Goal: Find specific page/section: Find specific page/section

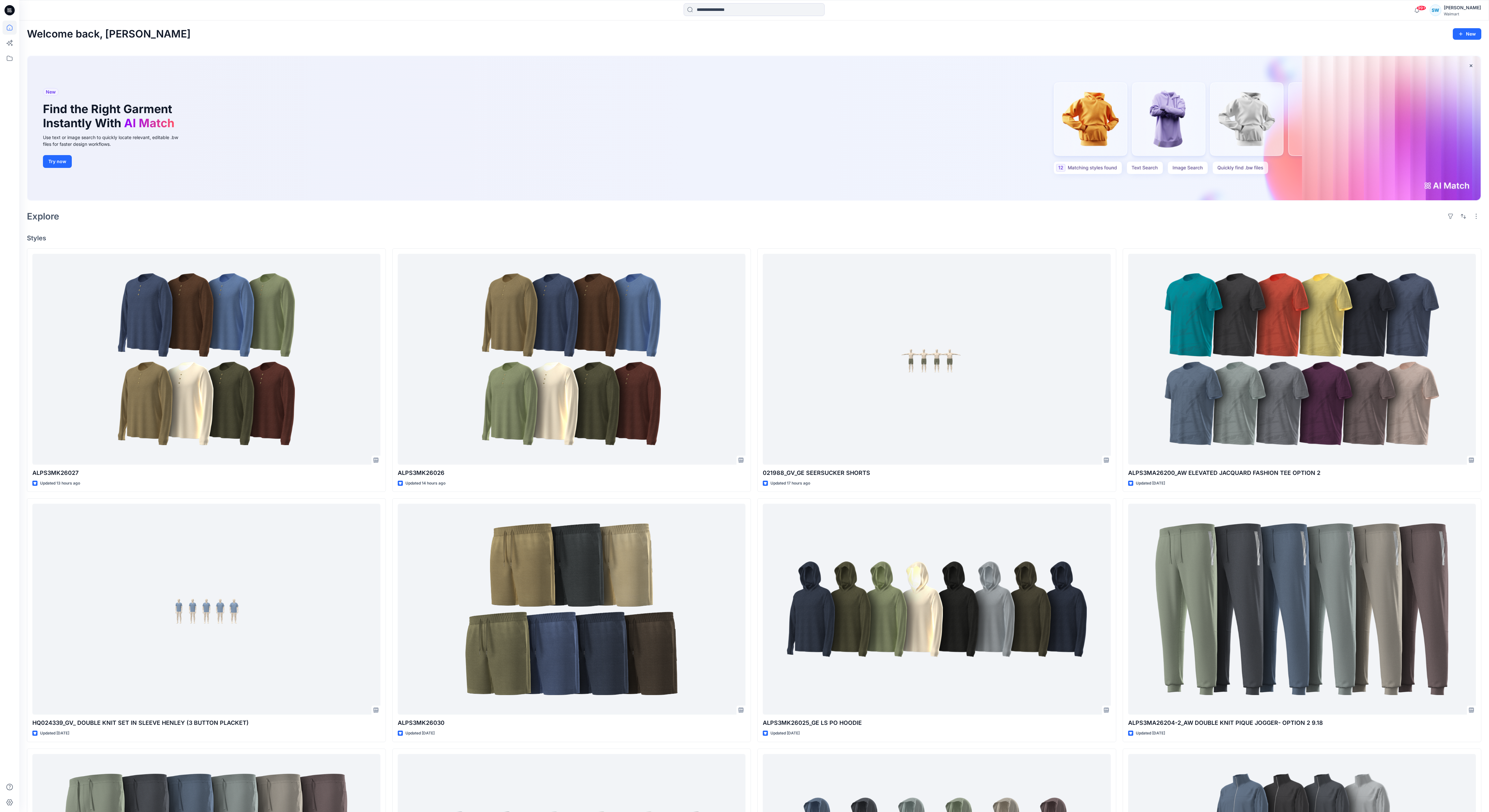
click at [523, 52] on div "Welcome back, [PERSON_NAME] New New Find the Right Garment Instantly With AI Ma…" at bounding box center [754, 521] width 1470 height 1002
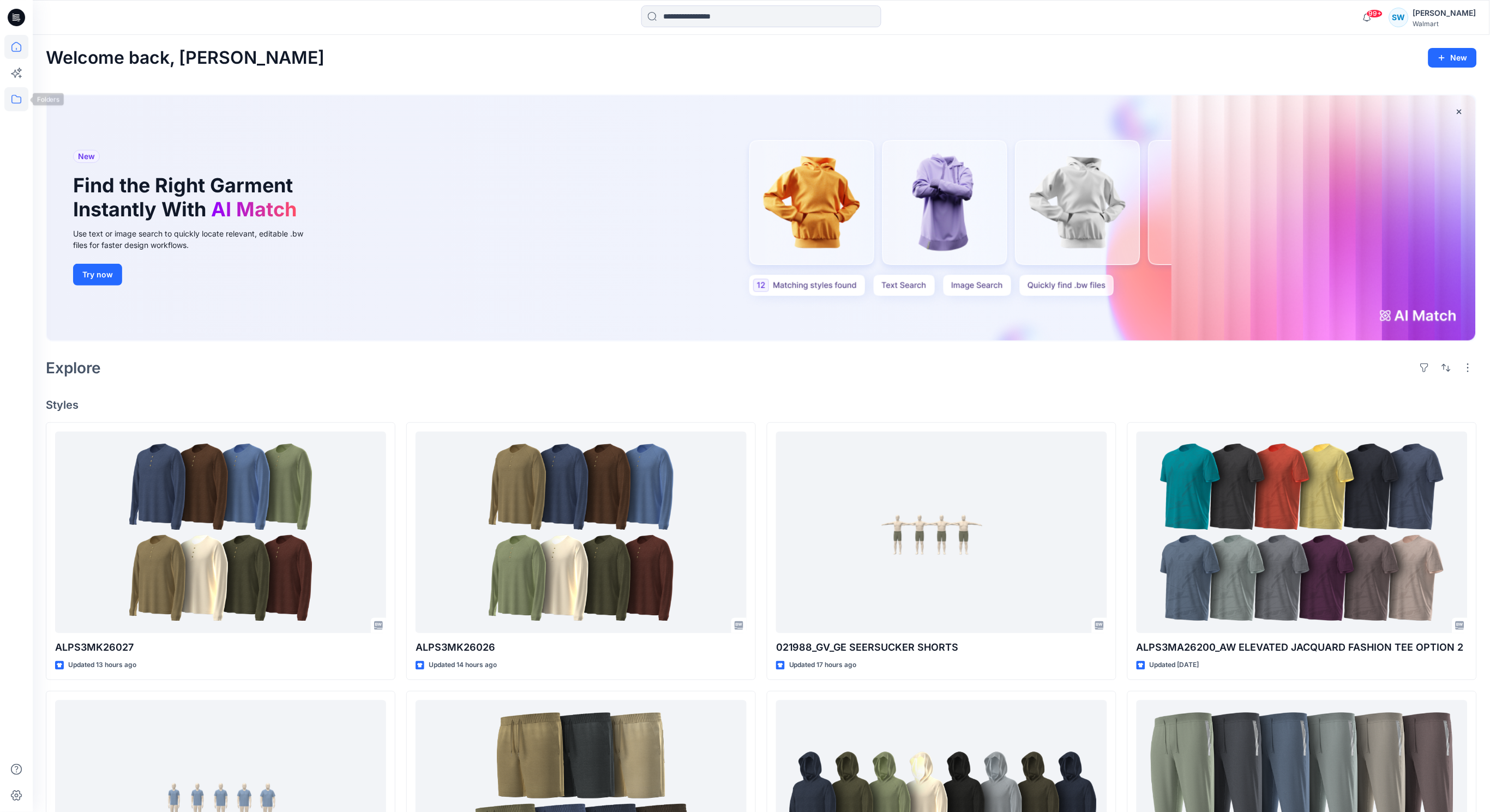
click at [12, 91] on icon at bounding box center [16, 99] width 24 height 24
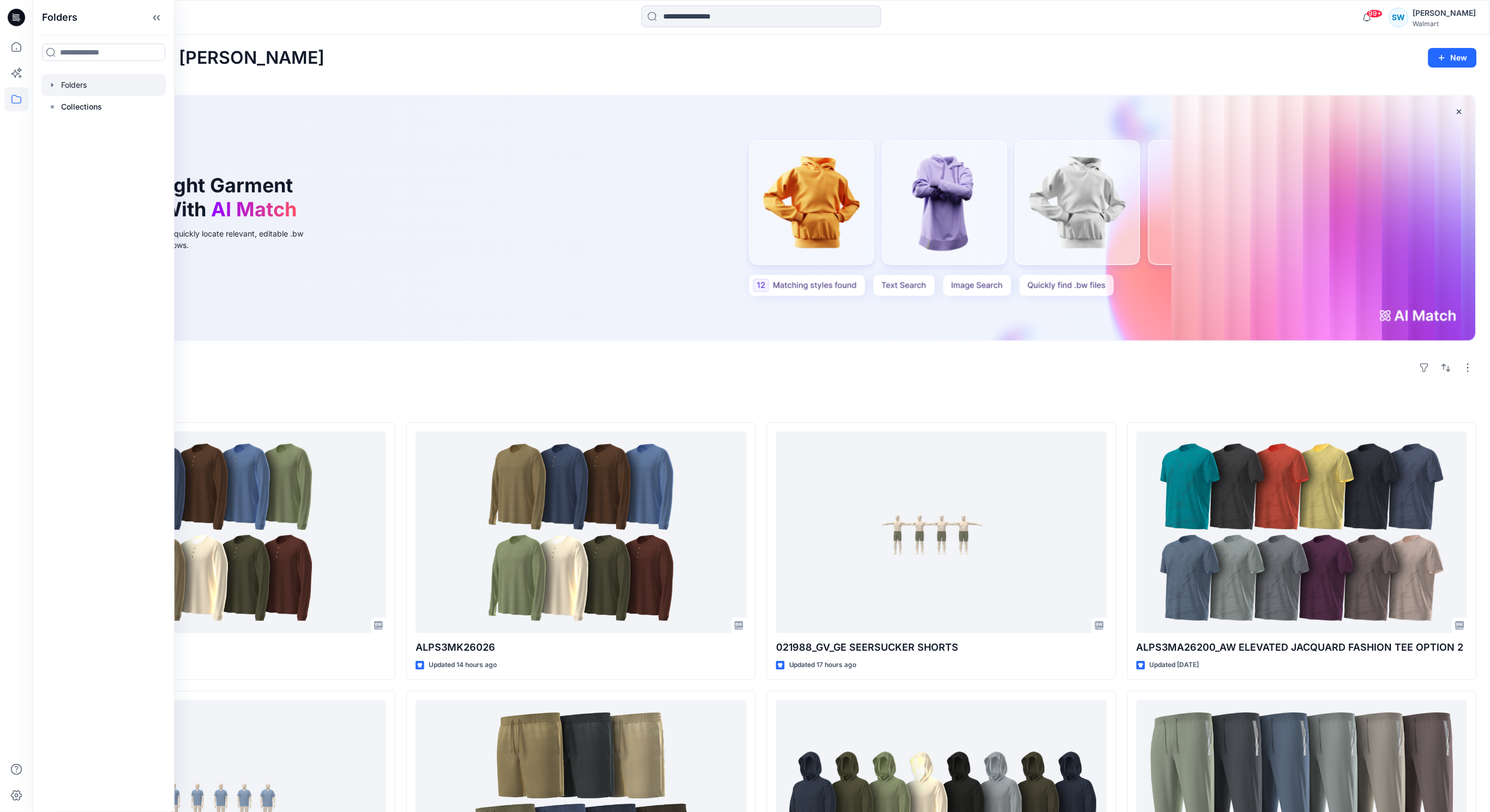
drag, startPoint x: 89, startPoint y: 82, endPoint x: 83, endPoint y: 82, distance: 6.0
click at [89, 82] on div at bounding box center [103, 85] width 124 height 22
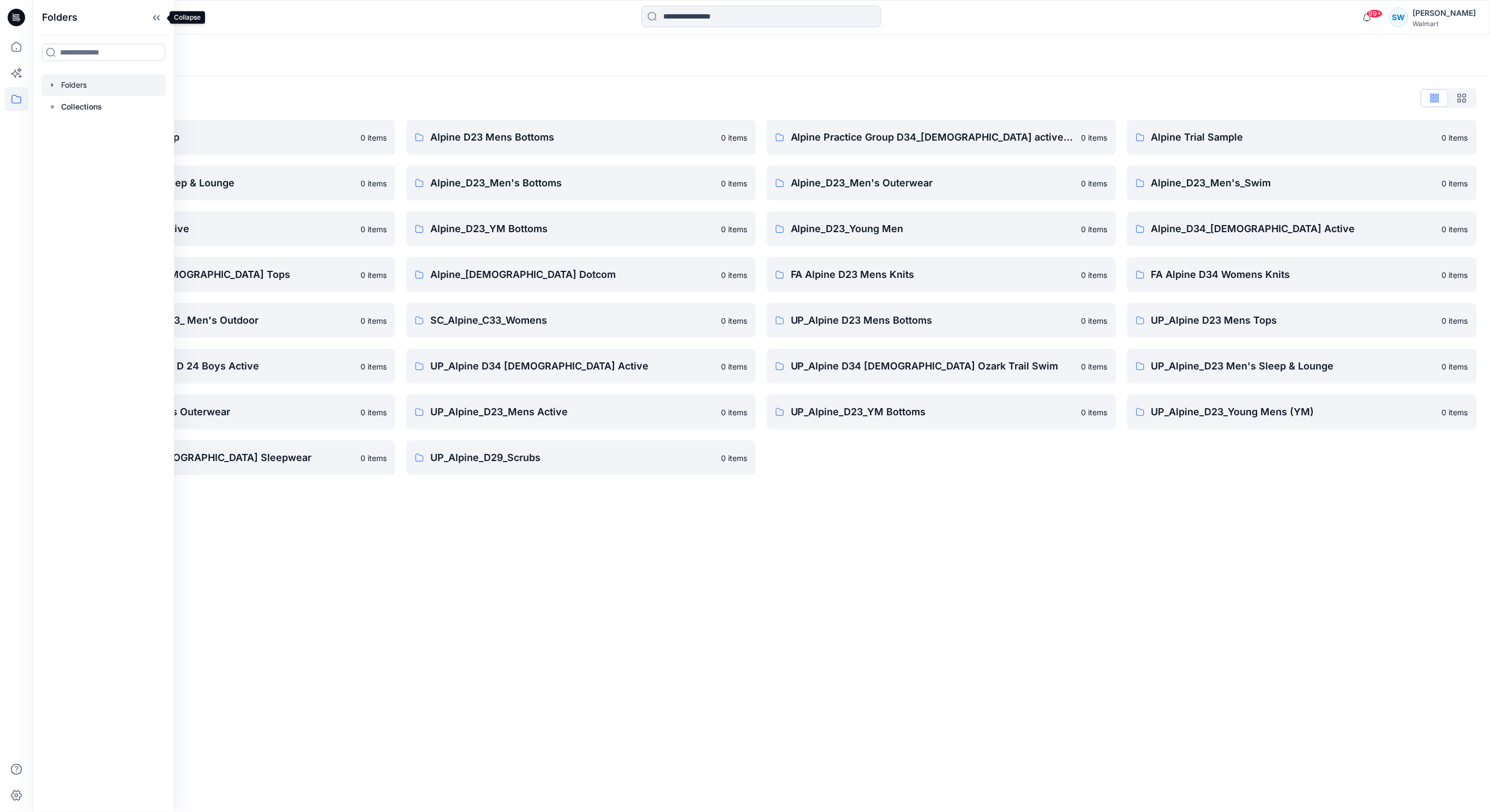
drag, startPoint x: 159, startPoint y: 16, endPoint x: 164, endPoint y: 37, distance: 21.6
click at [159, 16] on icon at bounding box center [156, 18] width 18 height 18
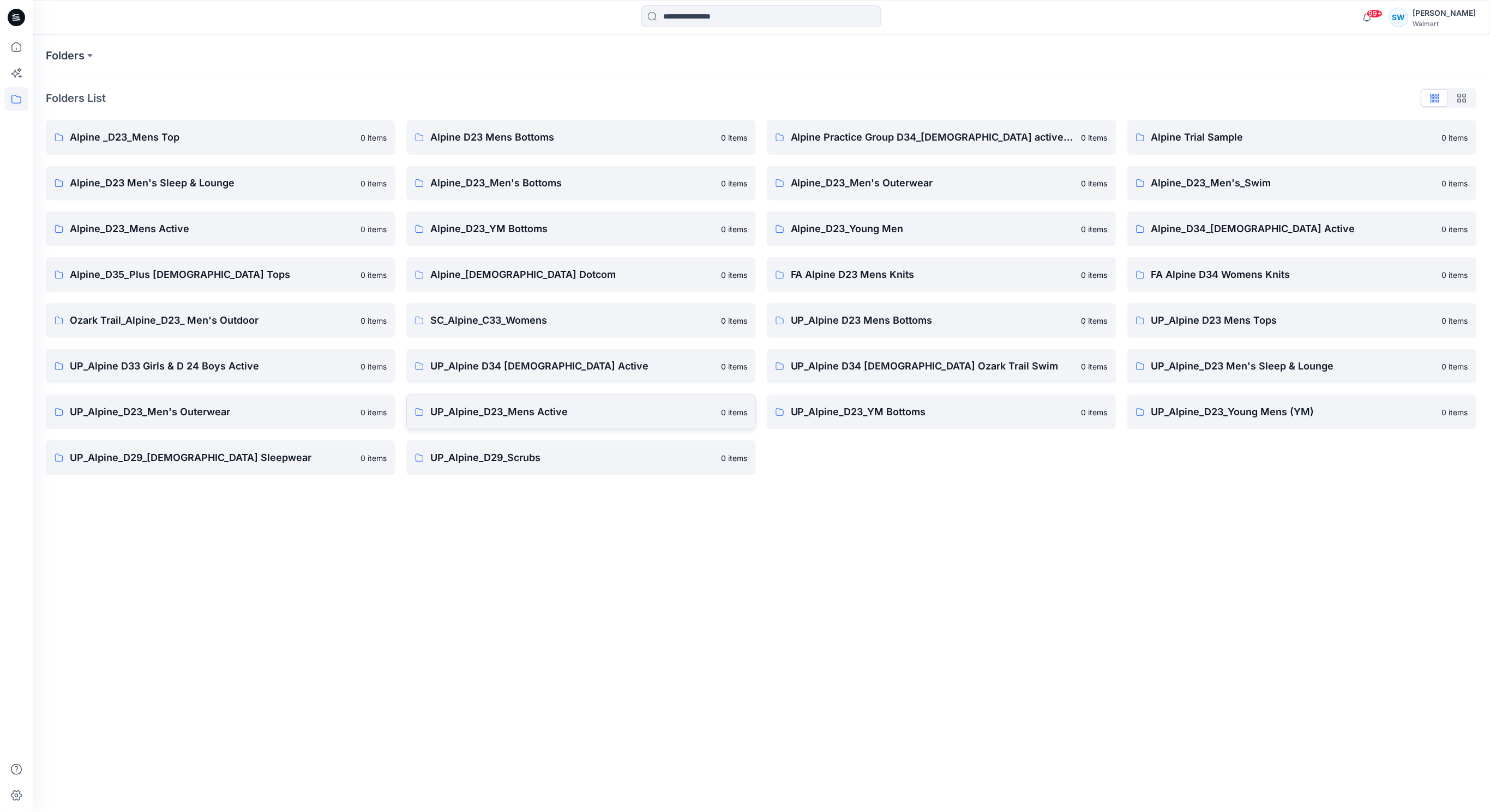
click at [555, 409] on p "UP_Alpine_D23_Mens Active" at bounding box center [571, 412] width 284 height 16
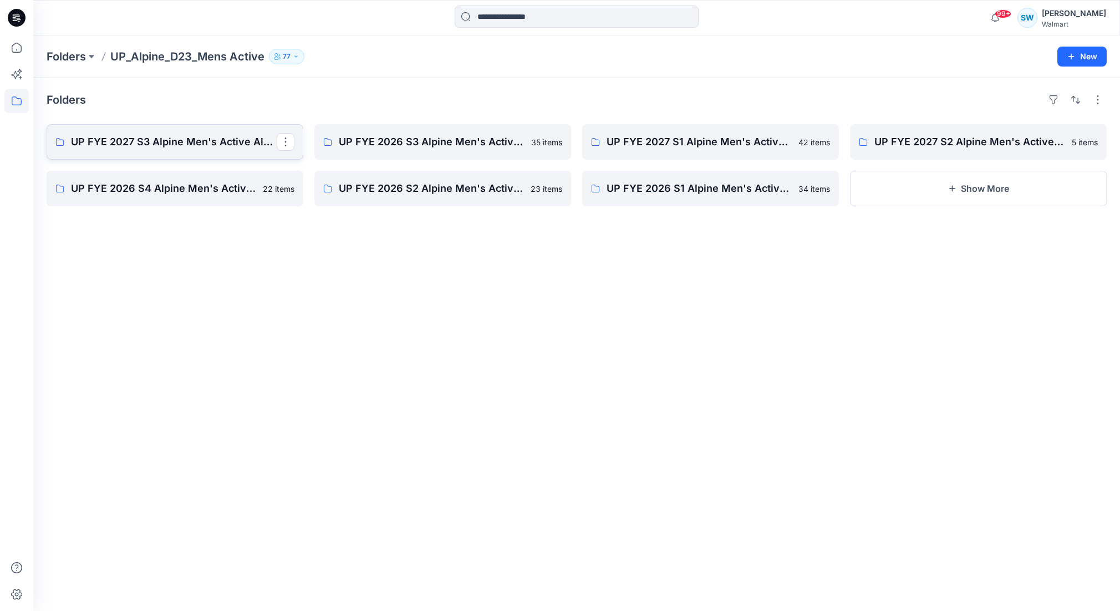
click at [212, 142] on p "UP FYE 2027 S3 Alpine Men's Active Alpine" at bounding box center [174, 142] width 206 height 16
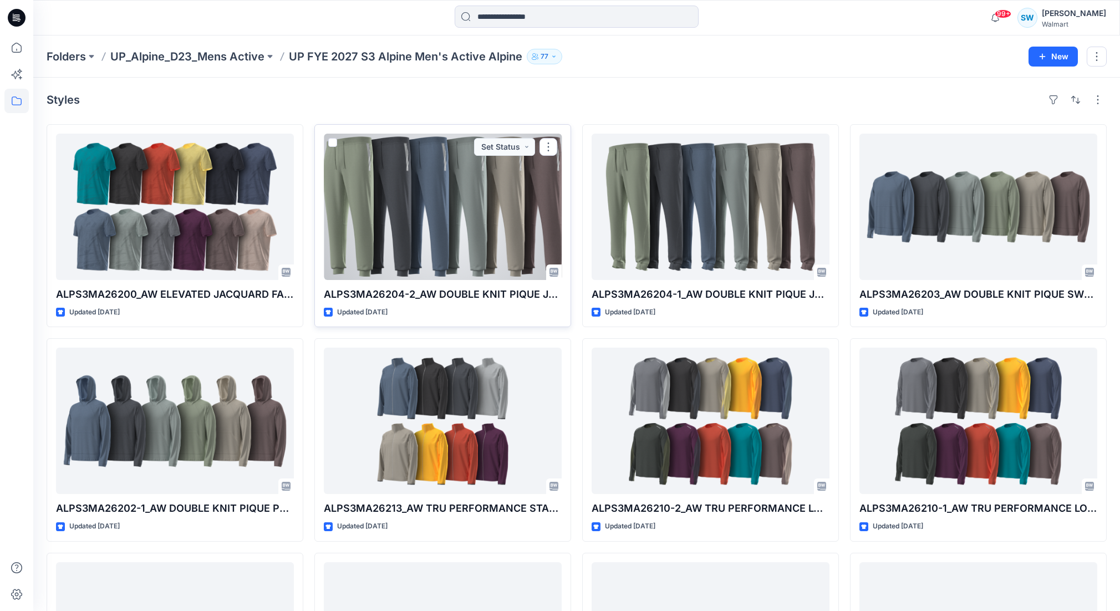
click at [462, 226] on div at bounding box center [443, 207] width 238 height 146
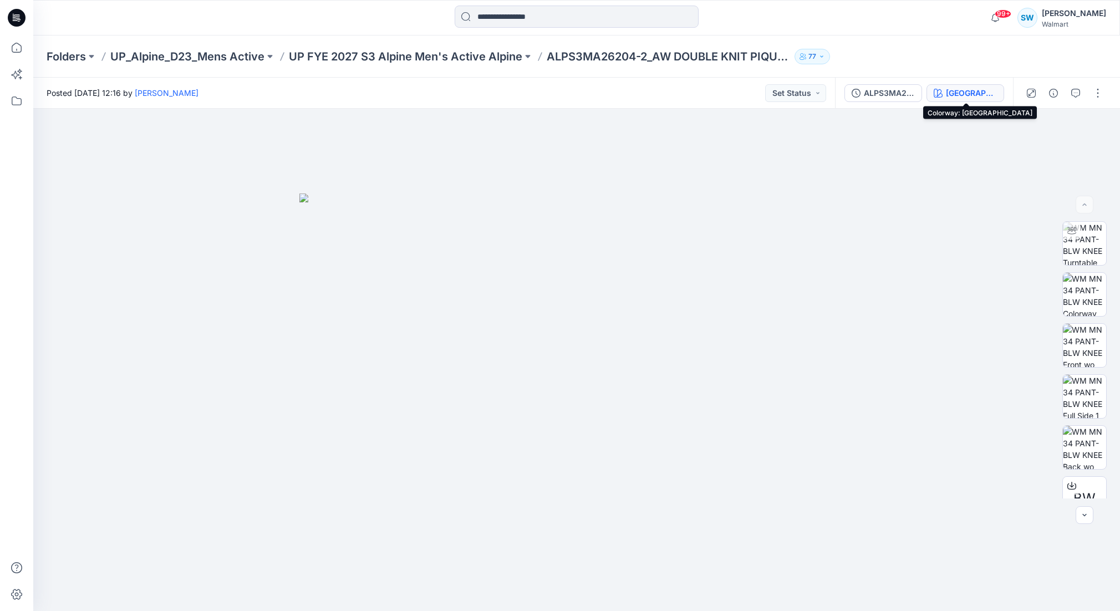
click at [966, 95] on div "[GEOGRAPHIC_DATA]" at bounding box center [971, 93] width 51 height 12
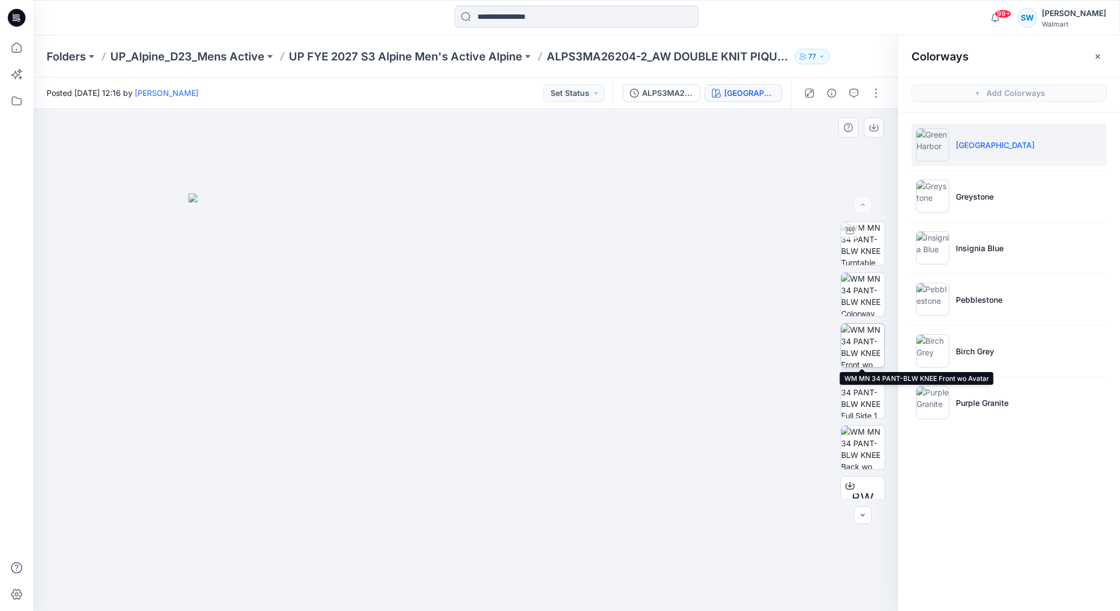
click at [866, 346] on img at bounding box center [862, 345] width 43 height 43
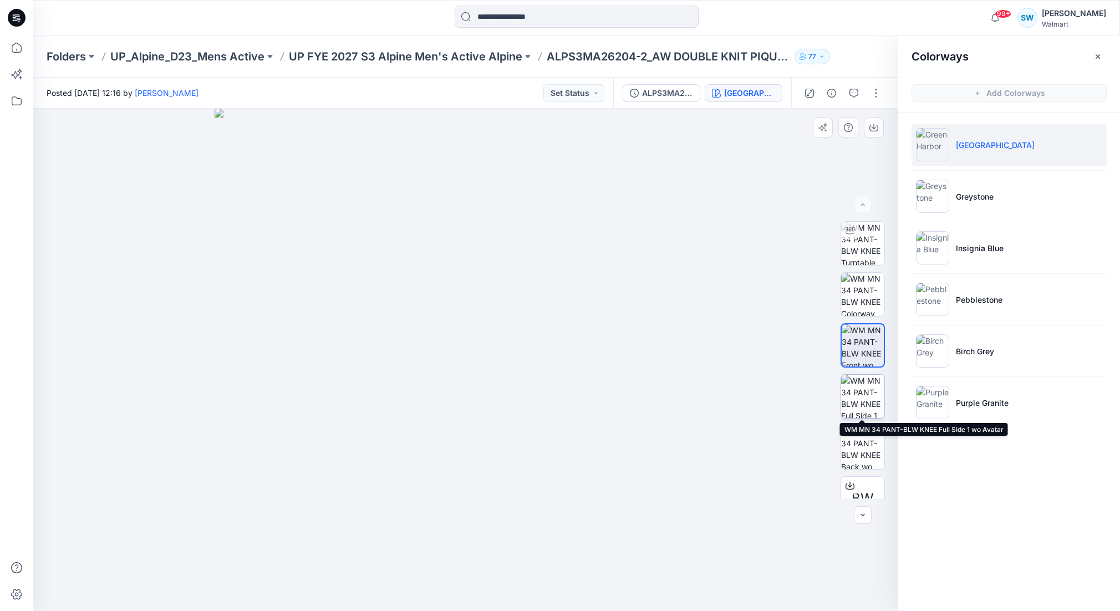
click at [868, 389] on img at bounding box center [862, 396] width 43 height 43
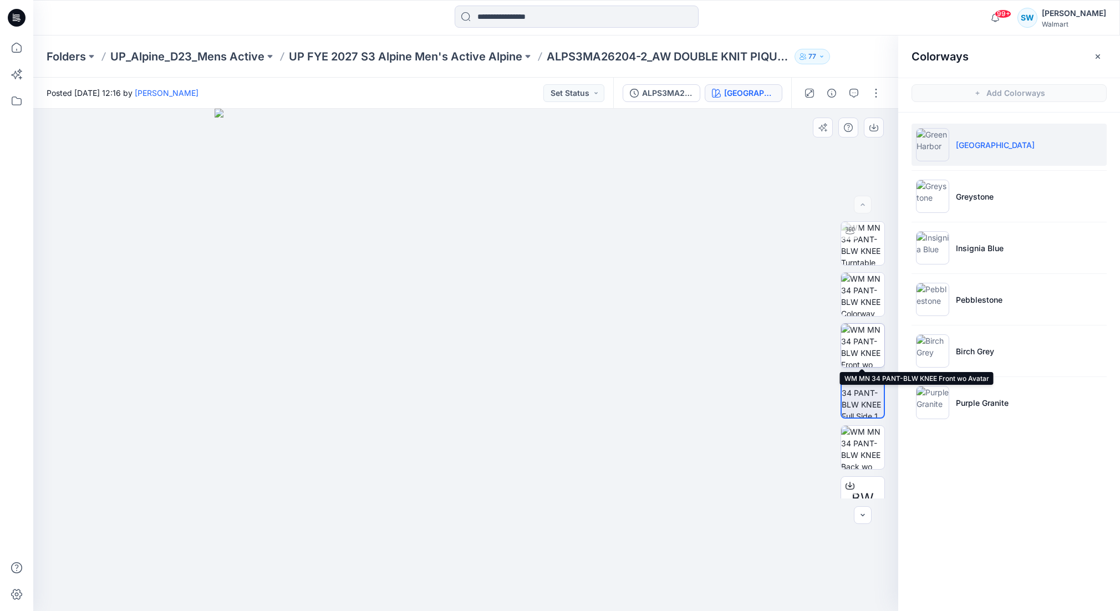
click at [863, 347] on img at bounding box center [862, 345] width 43 height 43
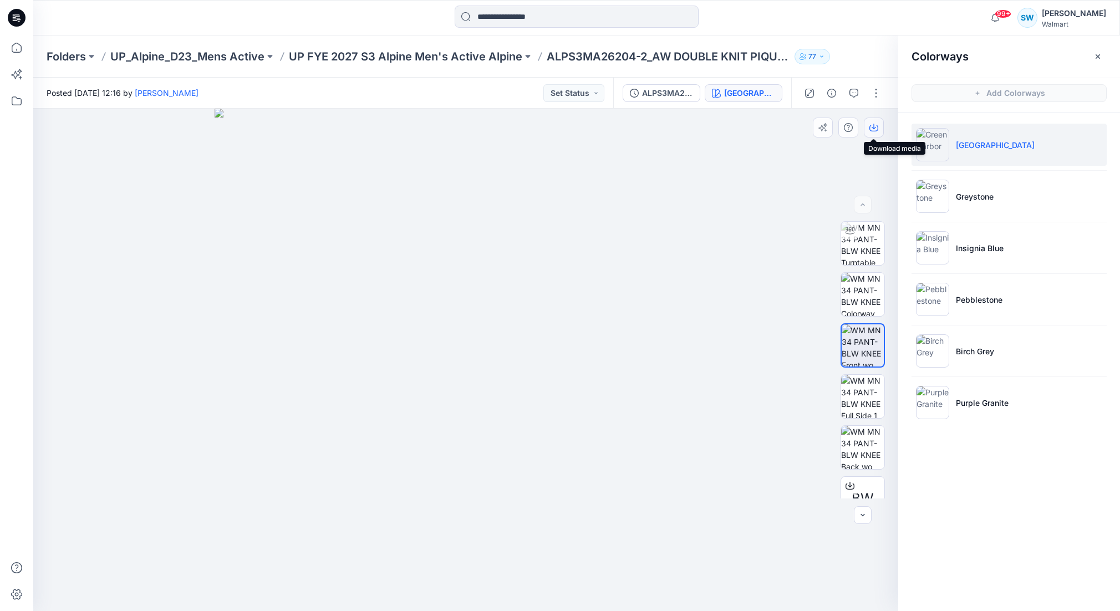
click at [878, 125] on icon "button" at bounding box center [873, 127] width 9 height 9
click at [862, 398] on img at bounding box center [862, 396] width 43 height 43
click at [872, 127] on icon "button" at bounding box center [873, 127] width 9 height 9
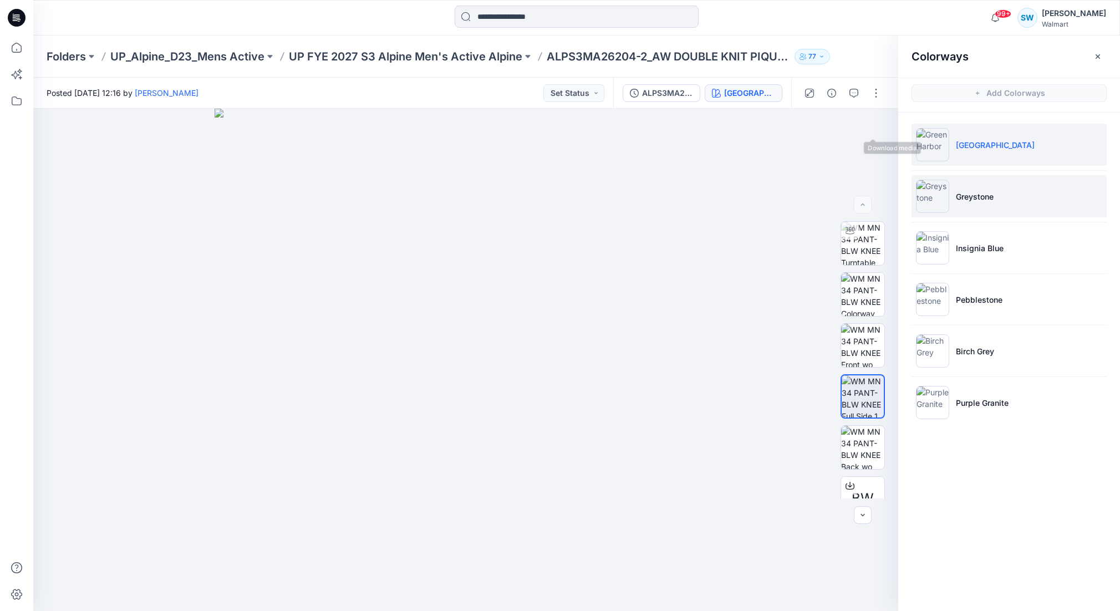
click at [935, 202] on img at bounding box center [932, 196] width 33 height 33
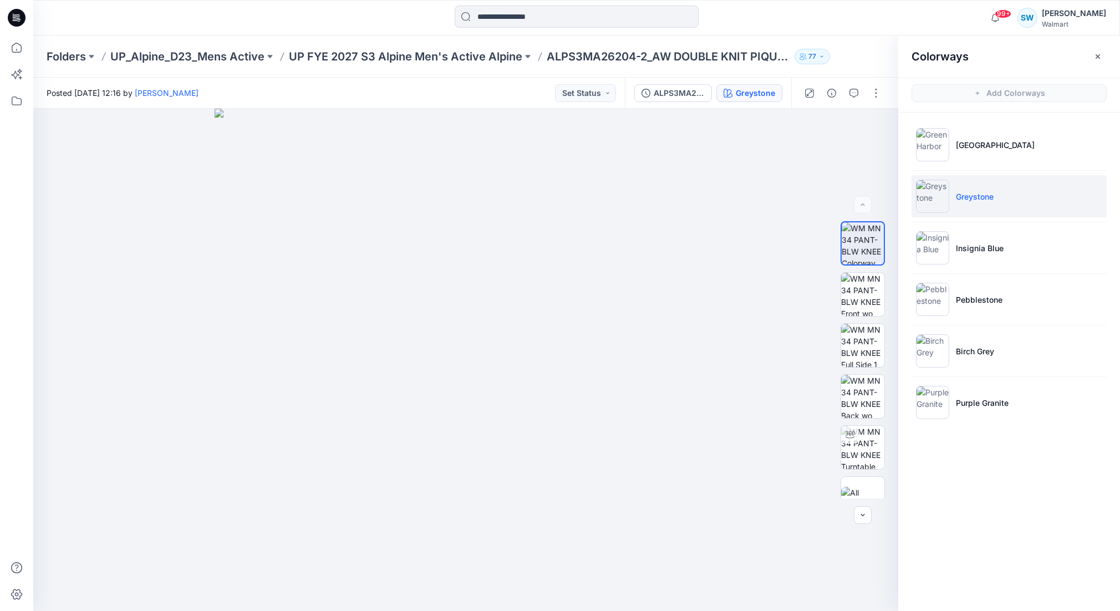
click at [936, 200] on img at bounding box center [932, 196] width 33 height 33
click at [862, 289] on img at bounding box center [862, 294] width 43 height 43
click at [875, 125] on icon "button" at bounding box center [873, 127] width 9 height 9
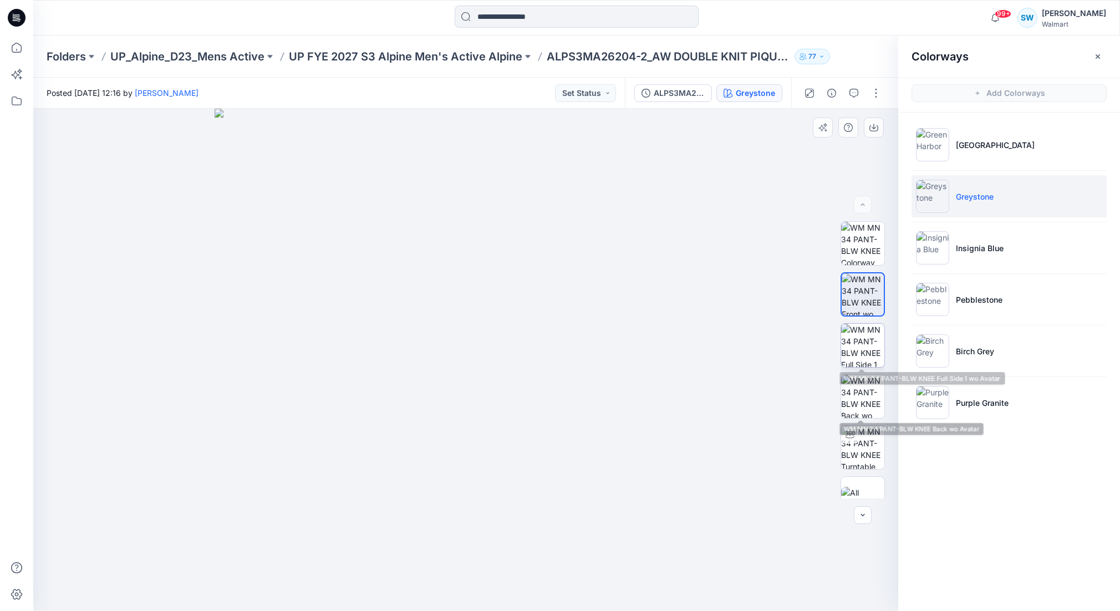
click at [865, 340] on img at bounding box center [862, 345] width 43 height 43
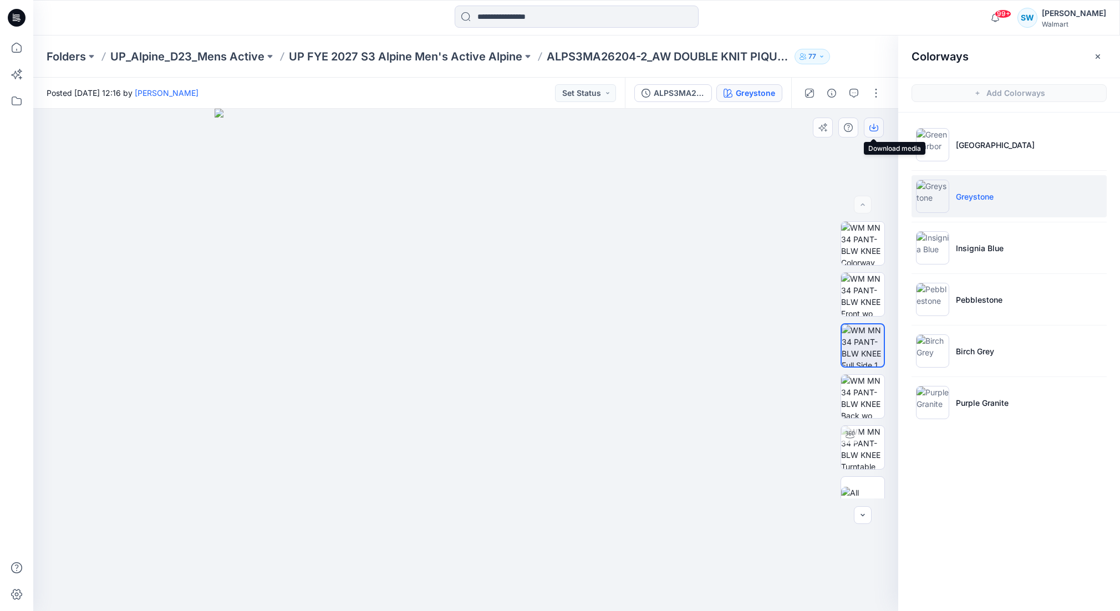
click at [874, 128] on icon "button" at bounding box center [874, 127] width 4 height 6
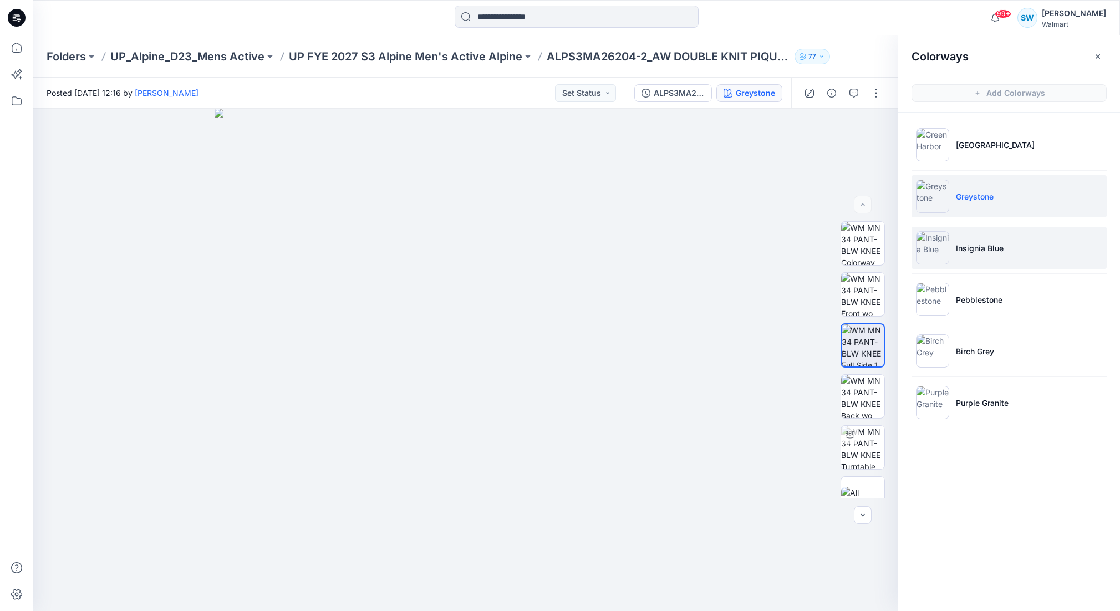
click at [933, 242] on img at bounding box center [932, 247] width 33 height 33
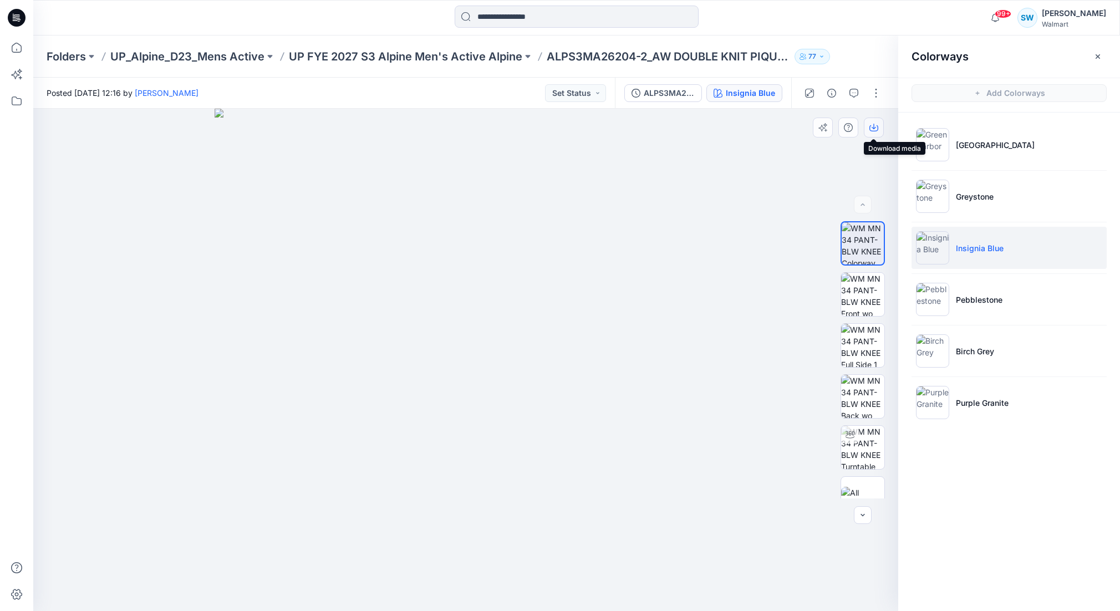
click at [869, 126] on icon "button" at bounding box center [873, 127] width 9 height 9
click at [869, 126] on icon "button" at bounding box center [873, 128] width 9 height 6
drag, startPoint x: 866, startPoint y: 292, endPoint x: 879, endPoint y: 231, distance: 62.0
click at [866, 292] on img at bounding box center [862, 294] width 43 height 43
click at [875, 126] on icon "button" at bounding box center [873, 127] width 9 height 9
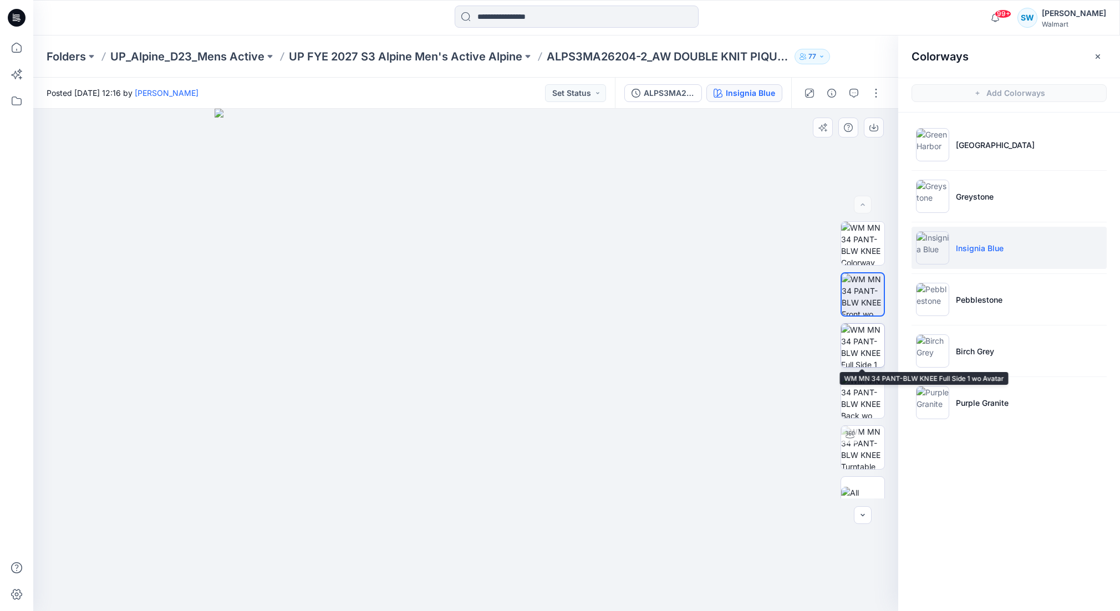
click at [863, 352] on img at bounding box center [862, 345] width 43 height 43
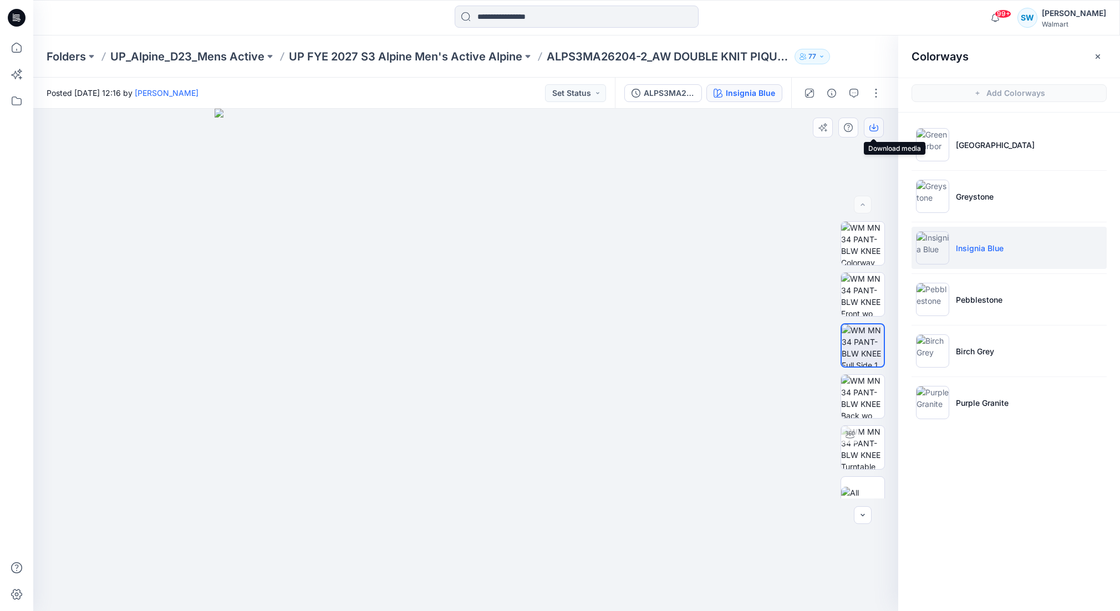
click at [873, 127] on icon "button" at bounding box center [873, 127] width 9 height 9
click at [970, 291] on li "Pebblestone" at bounding box center [1009, 299] width 195 height 42
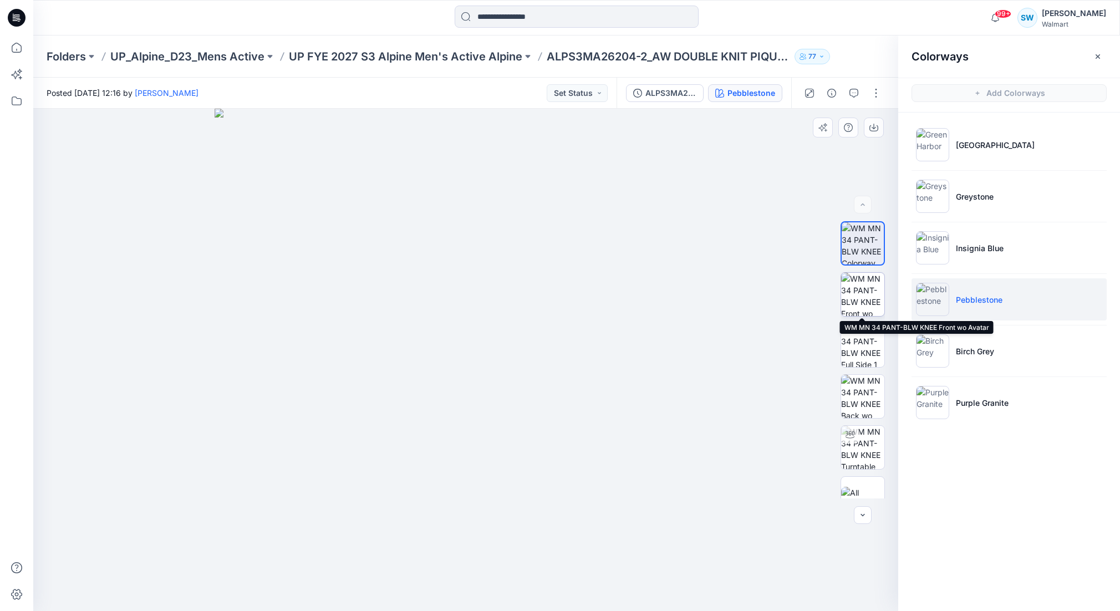
click at [865, 291] on img at bounding box center [862, 294] width 43 height 43
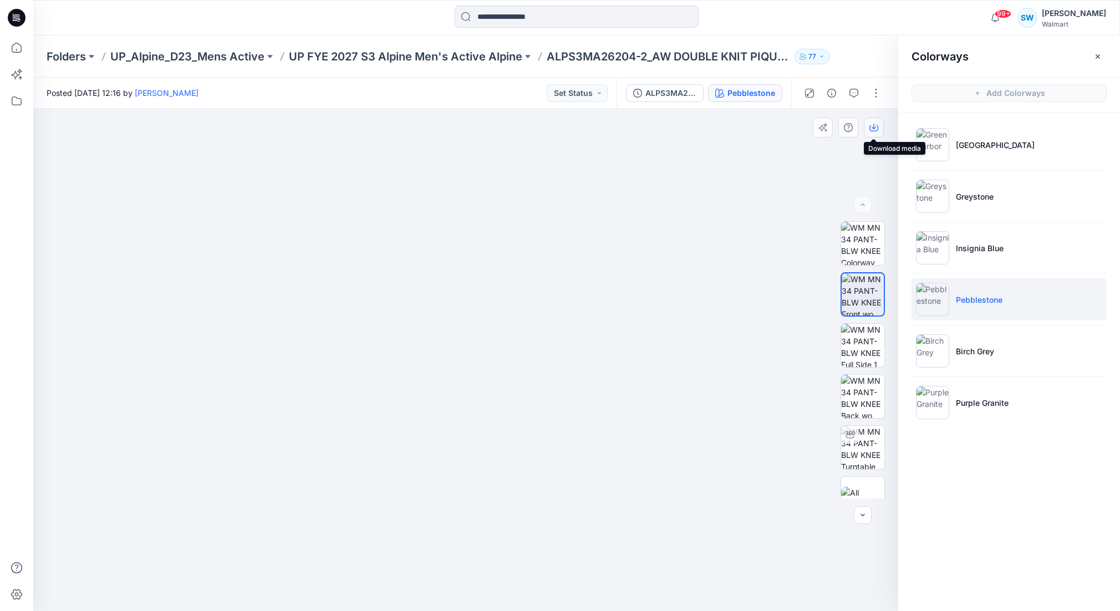
click at [873, 125] on icon "button" at bounding box center [873, 127] width 9 height 9
click at [866, 343] on img at bounding box center [862, 345] width 43 height 43
click at [876, 126] on icon "button" at bounding box center [873, 127] width 9 height 9
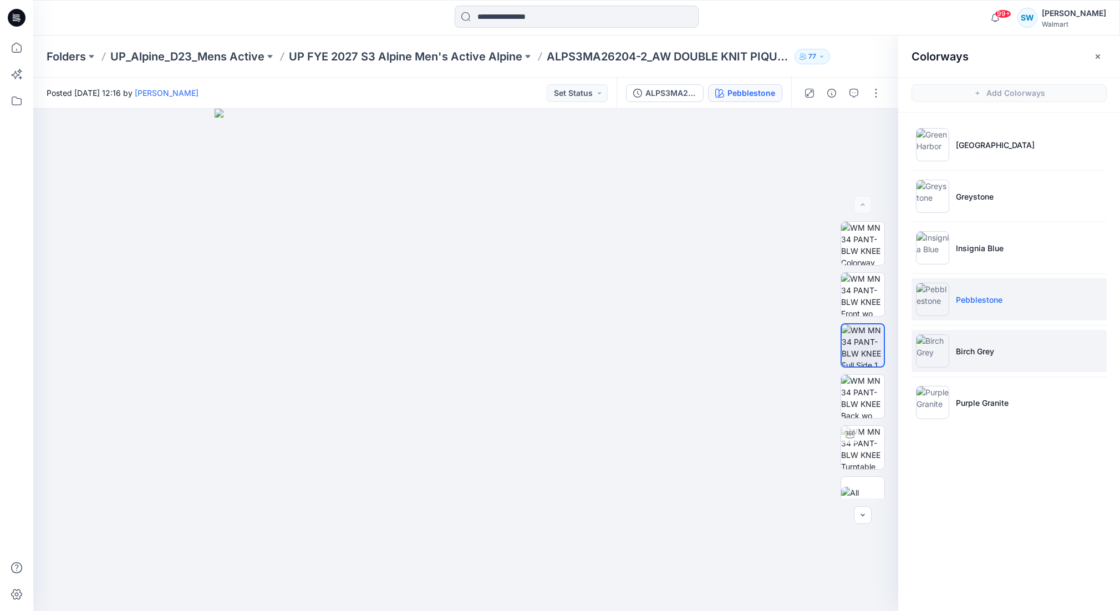
click at [965, 356] on li "Birch Grey" at bounding box center [1009, 351] width 195 height 42
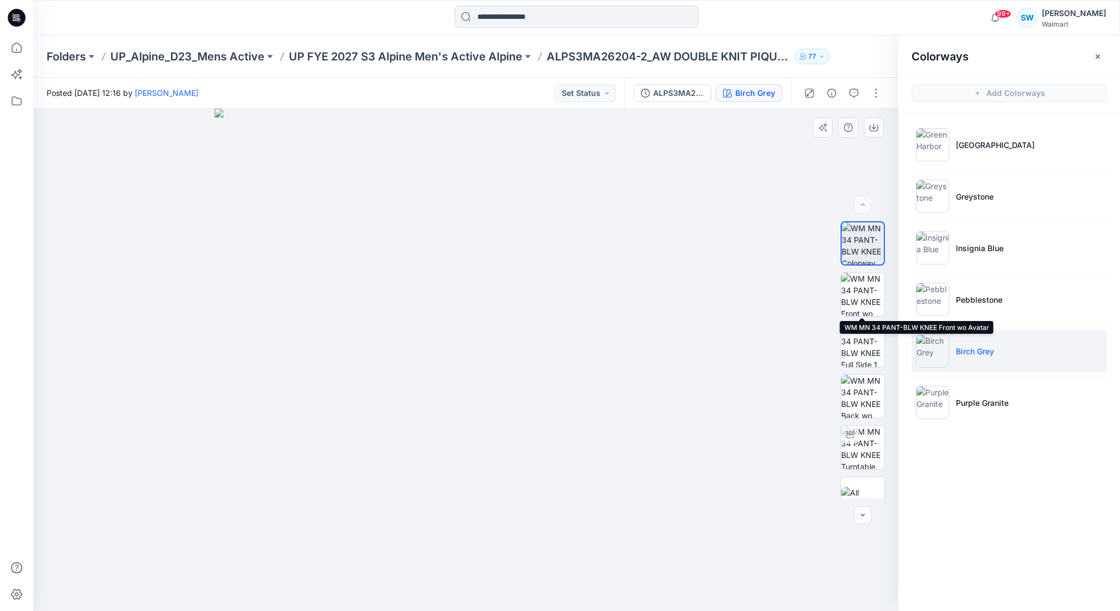
drag, startPoint x: 865, startPoint y: 289, endPoint x: 878, endPoint y: 247, distance: 44.0
click at [865, 289] on img at bounding box center [862, 294] width 43 height 43
click at [879, 123] on button "button" at bounding box center [874, 128] width 20 height 20
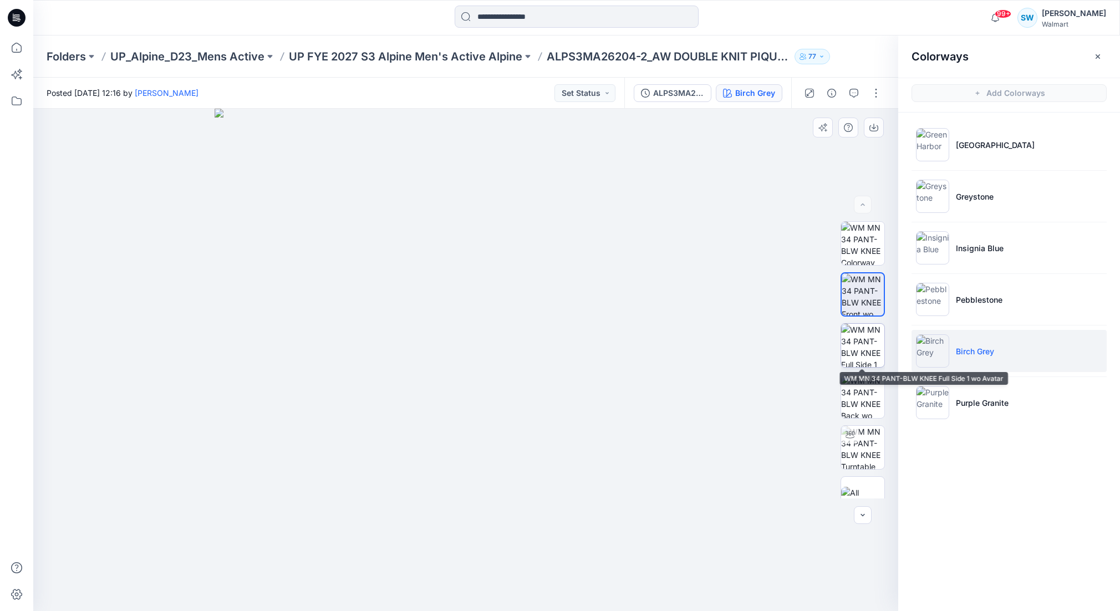
click at [865, 336] on img at bounding box center [862, 345] width 43 height 43
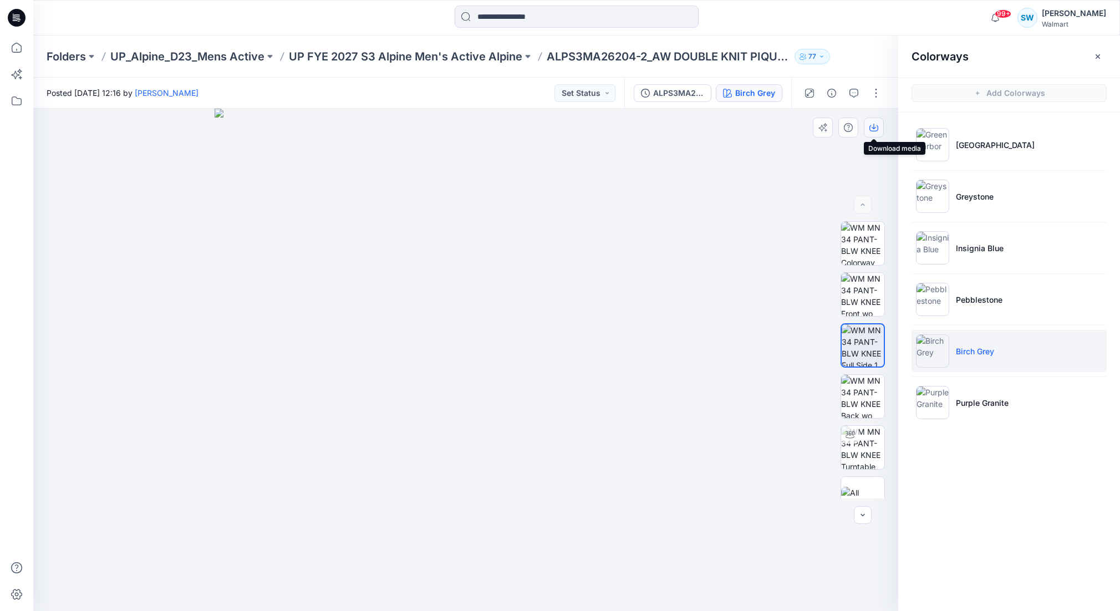
click at [872, 129] on icon "button" at bounding box center [873, 127] width 9 height 9
click at [979, 397] on p "Purple Granite" at bounding box center [982, 403] width 53 height 12
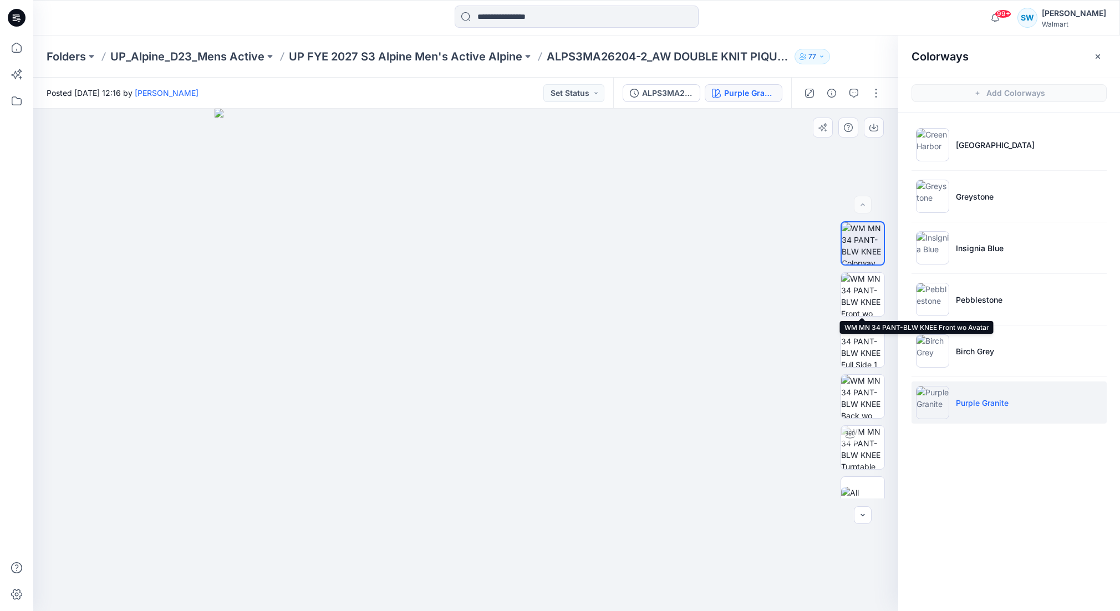
drag, startPoint x: 863, startPoint y: 288, endPoint x: 876, endPoint y: 267, distance: 24.6
click at [863, 288] on img at bounding box center [862, 294] width 43 height 43
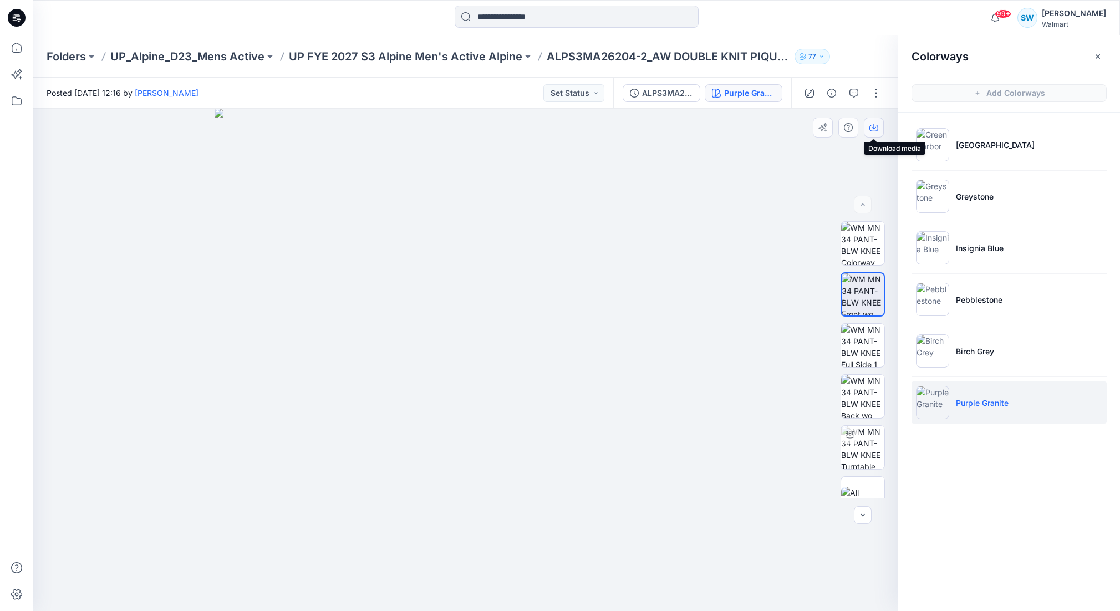
click at [875, 126] on icon "button" at bounding box center [873, 127] width 9 height 9
click at [861, 344] on img at bounding box center [862, 345] width 43 height 43
click at [876, 125] on icon "button" at bounding box center [873, 127] width 9 height 9
